Goal: Information Seeking & Learning: Learn about a topic

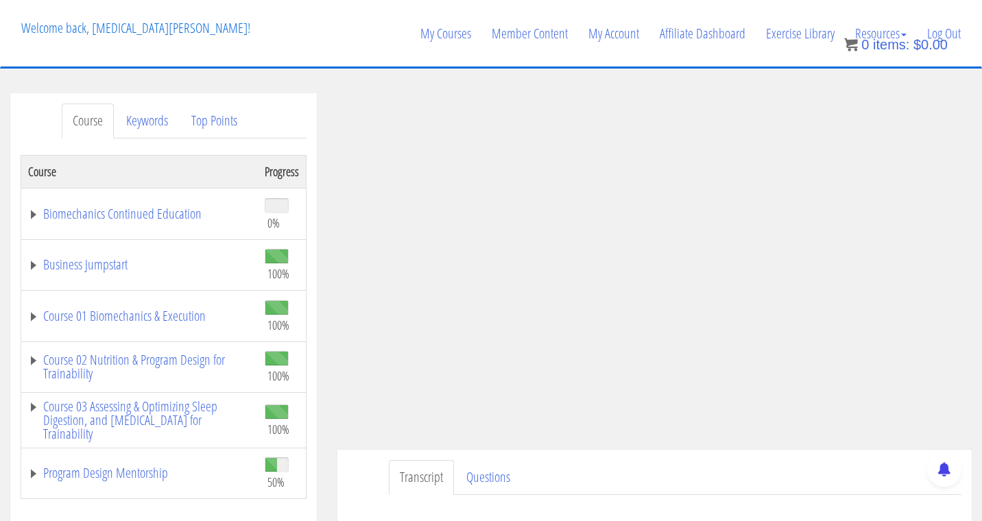
scroll to position [266, 0]
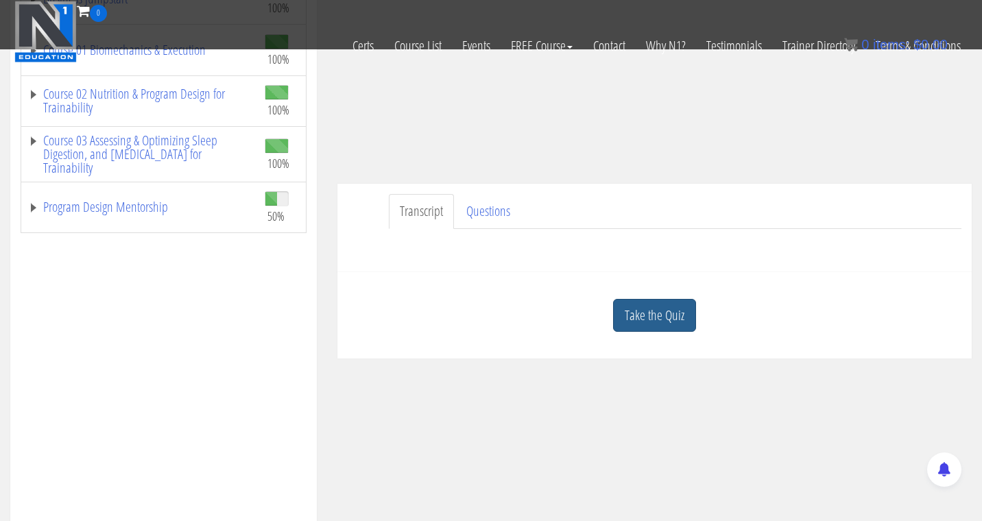
click at [675, 315] on link "Take the Quiz" at bounding box center [654, 316] width 83 height 34
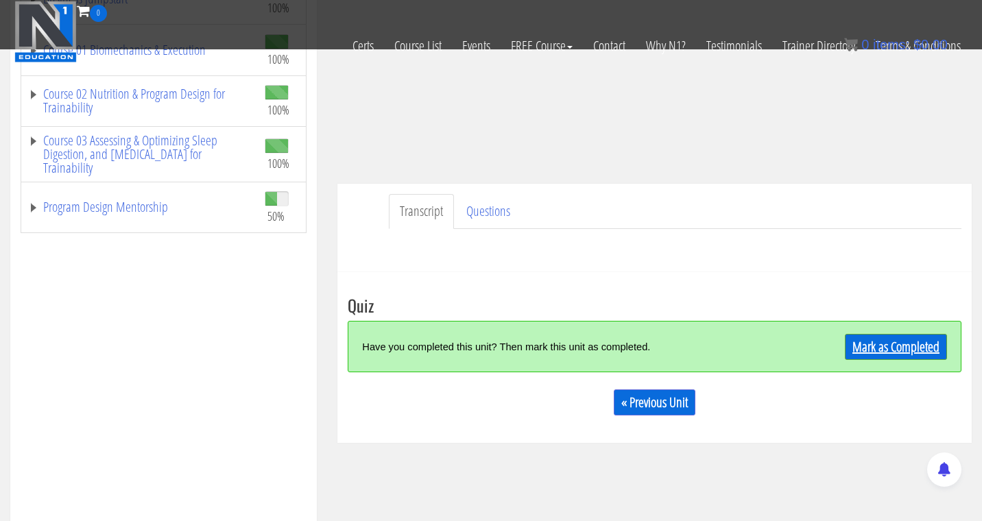
click at [882, 335] on link "Mark as Completed" at bounding box center [896, 347] width 102 height 26
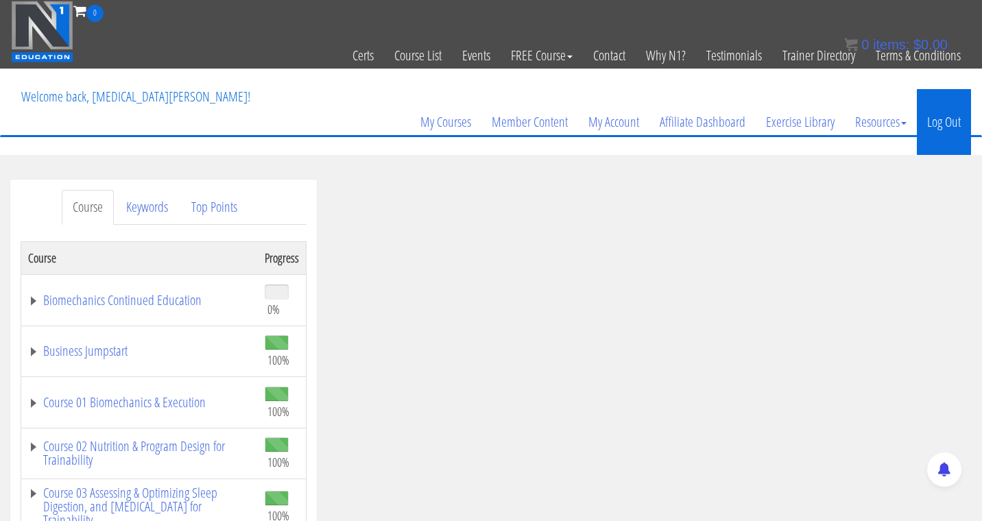
scroll to position [0, 0]
click at [941, 118] on link "Log Out" at bounding box center [943, 122] width 54 height 66
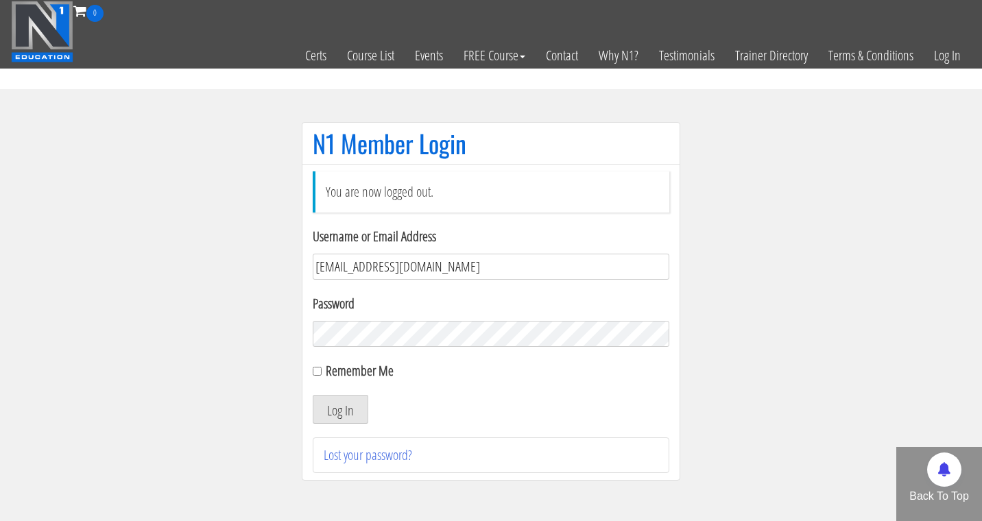
type input "alexiarwilson@icloud.com"
click at [340, 409] on button "Log In" at bounding box center [341, 409] width 56 height 29
click at [350, 406] on button "Log In" at bounding box center [341, 409] width 56 height 29
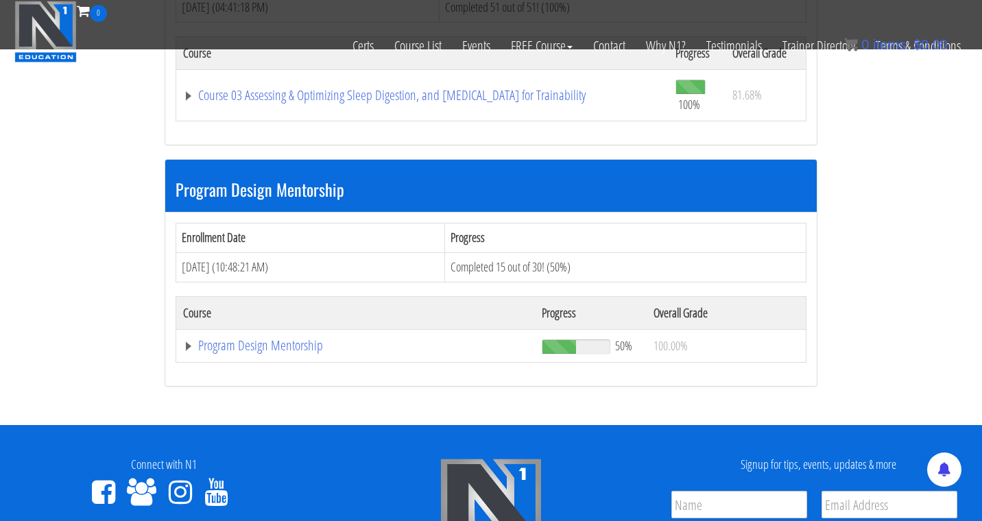
scroll to position [1309, 0]
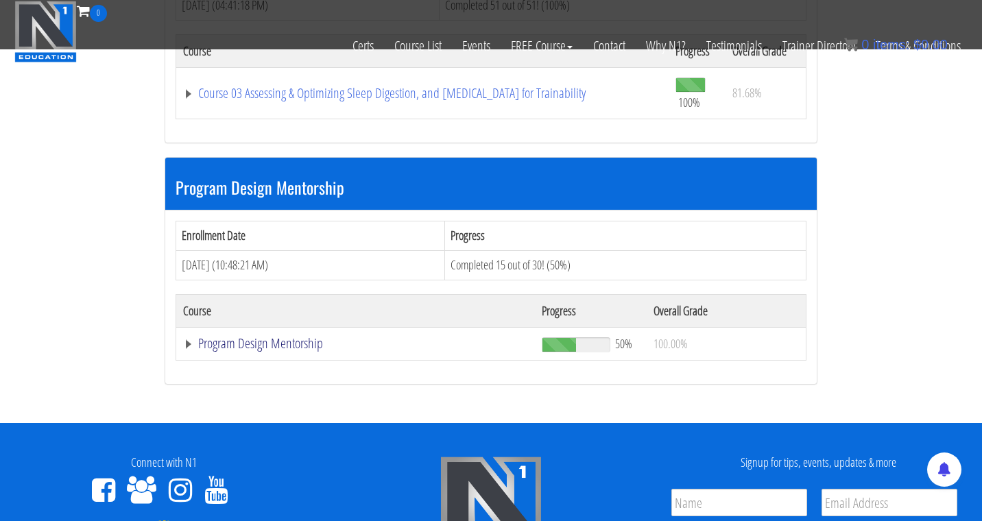
click at [295, 337] on link "Program Design Mentorship" at bounding box center [355, 344] width 345 height 14
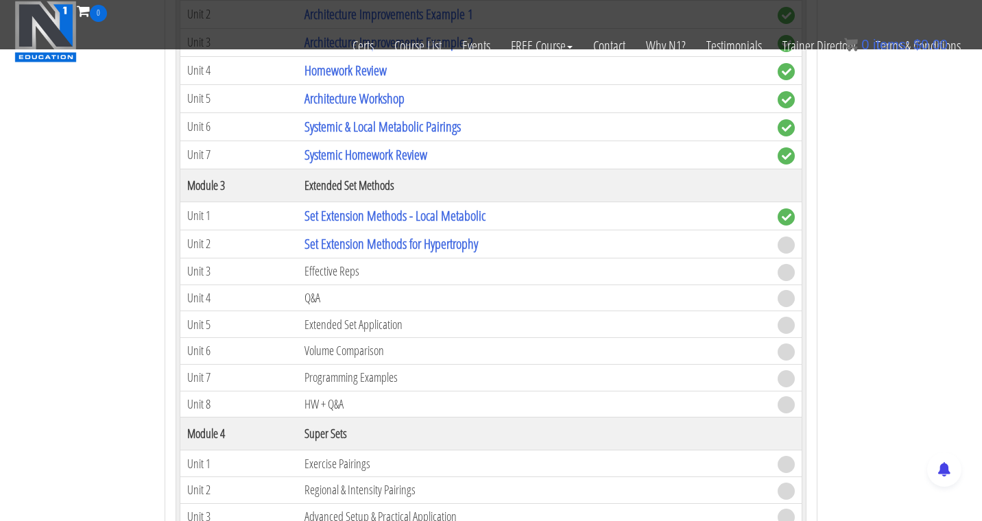
scroll to position [1965, 0]
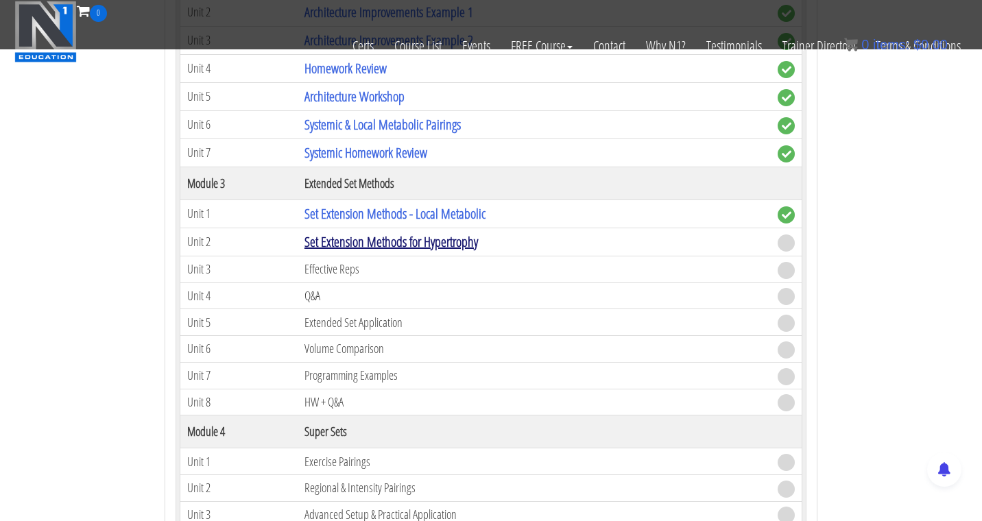
click at [413, 238] on link "Set Extension Methods for Hypertrophy" at bounding box center [390, 241] width 173 height 19
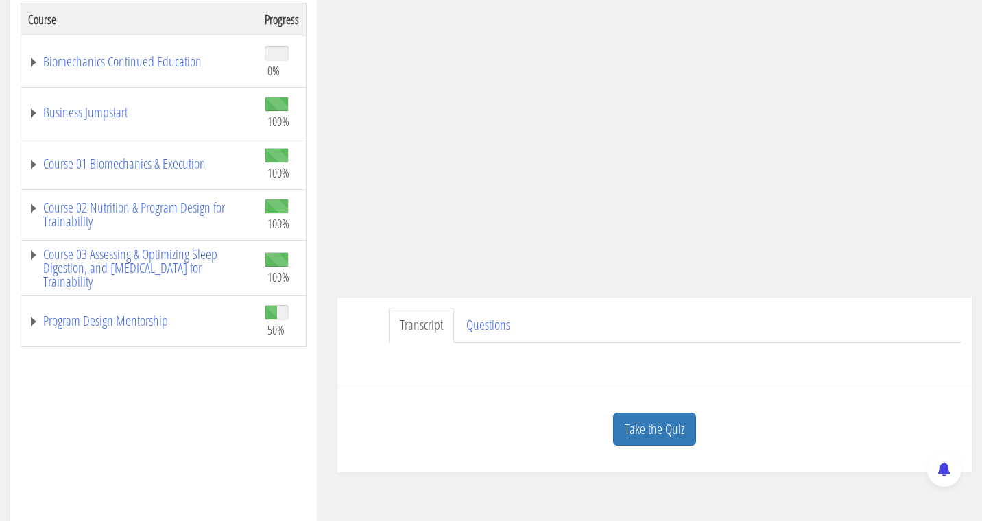
scroll to position [239, 0]
click at [663, 424] on link "Take the Quiz" at bounding box center [654, 429] width 83 height 34
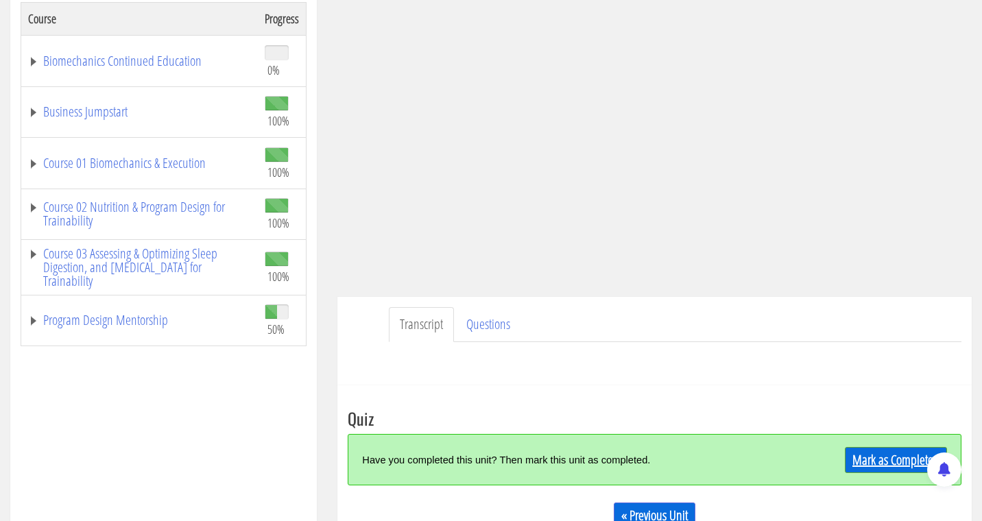
click at [893, 463] on link "Mark as Completed" at bounding box center [896, 460] width 102 height 26
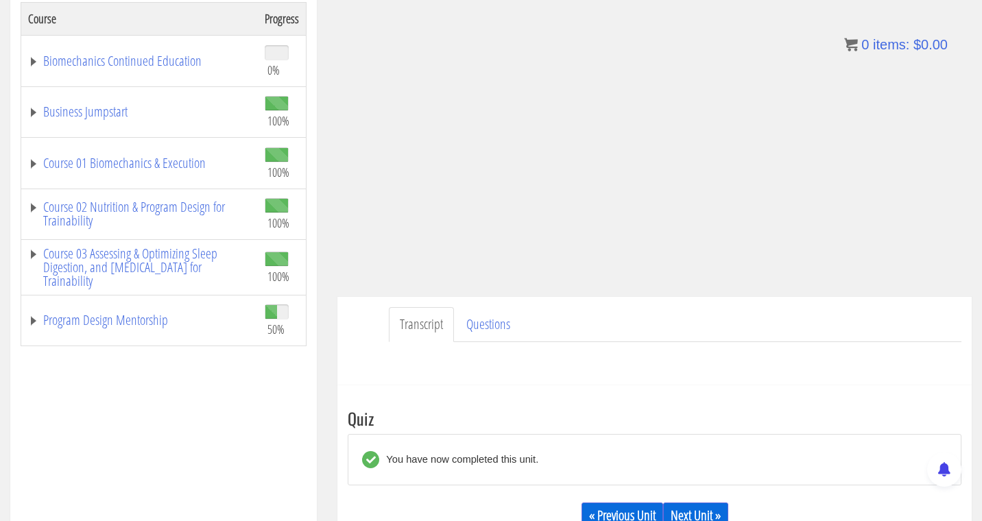
click at [705, 509] on link "Next Unit »" at bounding box center [695, 515] width 65 height 26
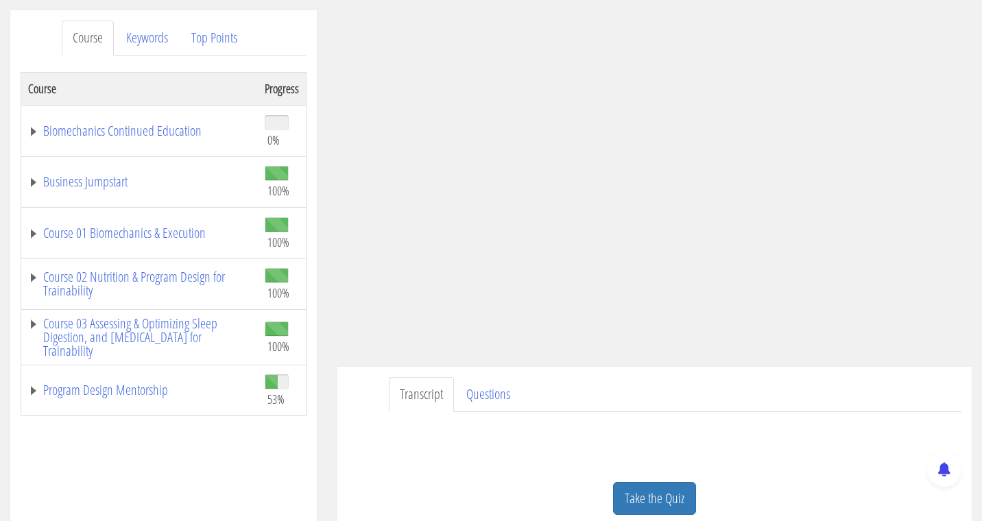
scroll to position [169, 0]
click at [137, 385] on link "Program Design Mentorship" at bounding box center [139, 391] width 223 height 14
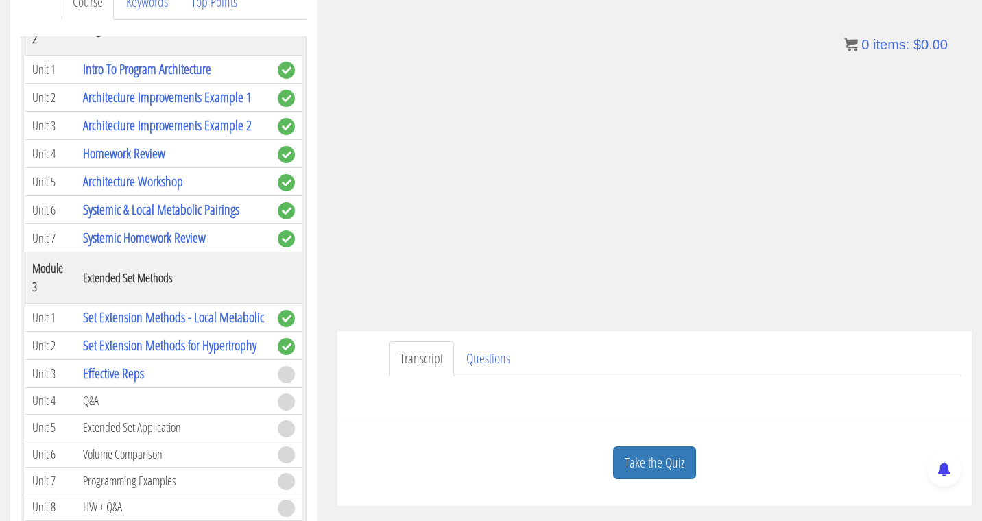
scroll to position [213, 0]
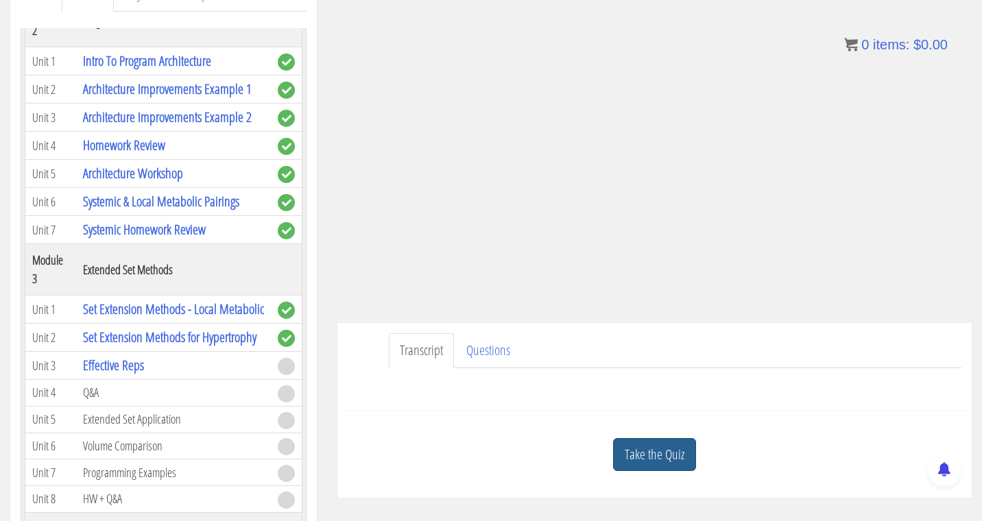
click at [656, 449] on link "Take the Quiz" at bounding box center [654, 455] width 83 height 34
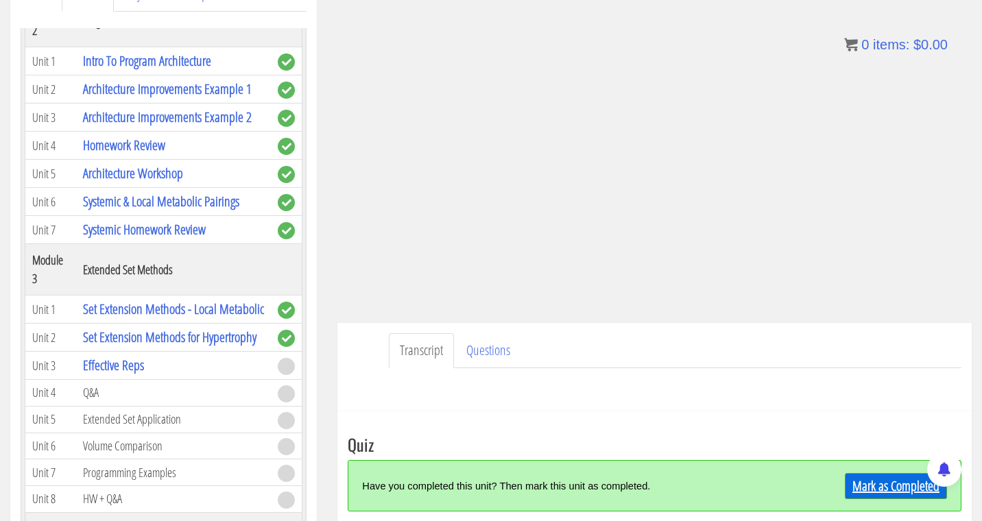
click at [865, 489] on link "Mark as Completed" at bounding box center [896, 486] width 102 height 26
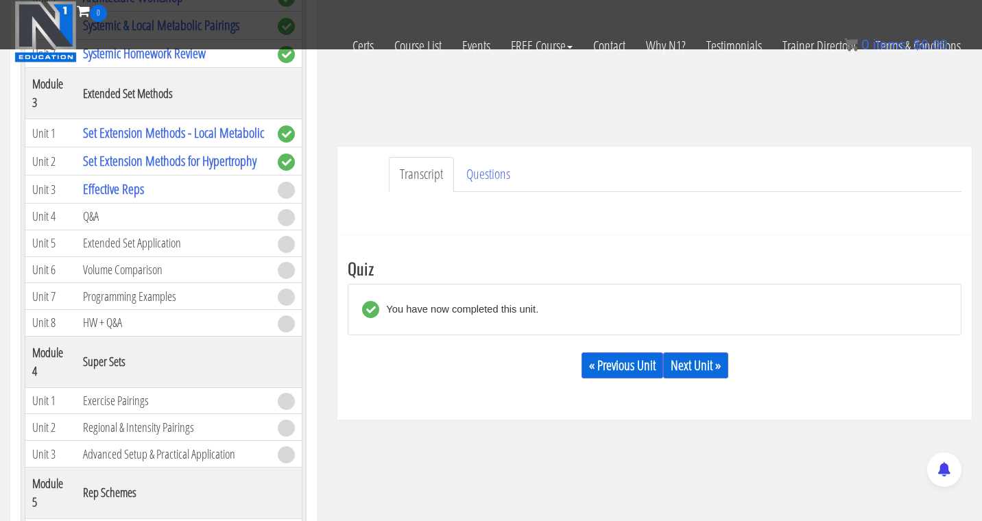
scroll to position [306, 0]
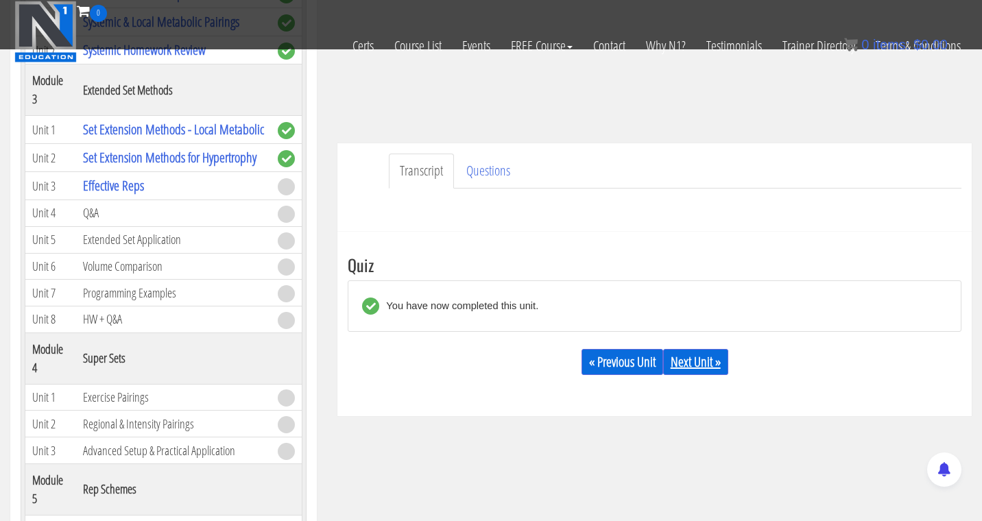
click at [709, 365] on link "Next Unit »" at bounding box center [695, 362] width 65 height 26
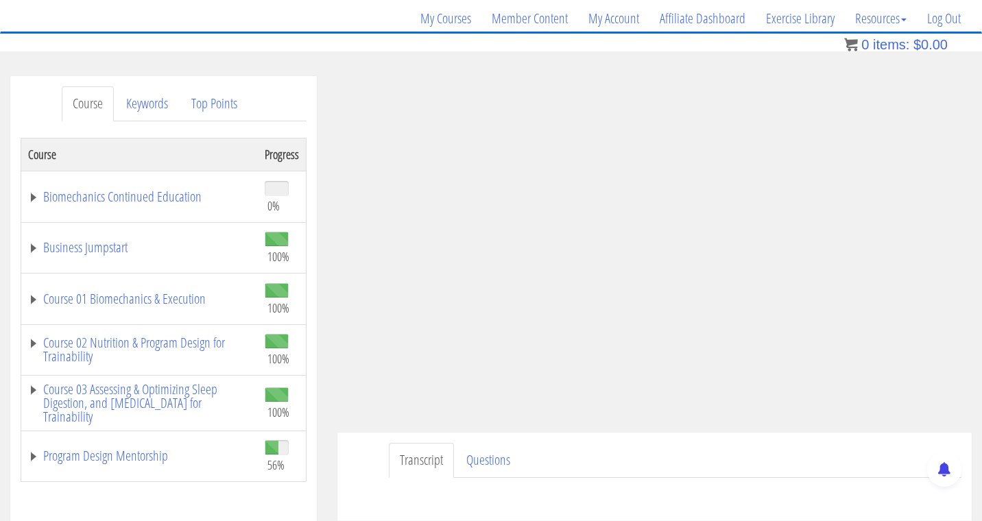
scroll to position [180, 0]
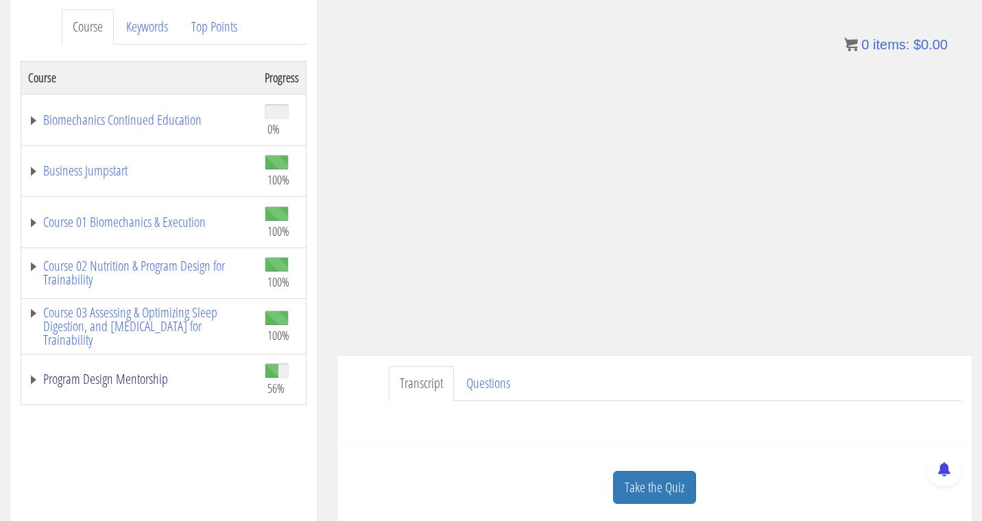
click at [124, 374] on link "Program Design Mentorship" at bounding box center [139, 379] width 223 height 14
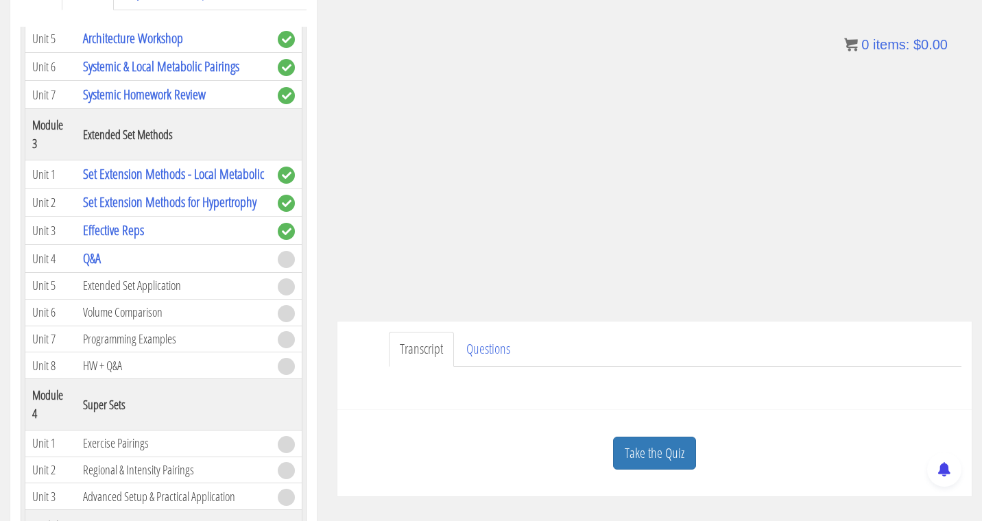
scroll to position [199, 0]
